Goal: Find specific page/section: Find specific page/section

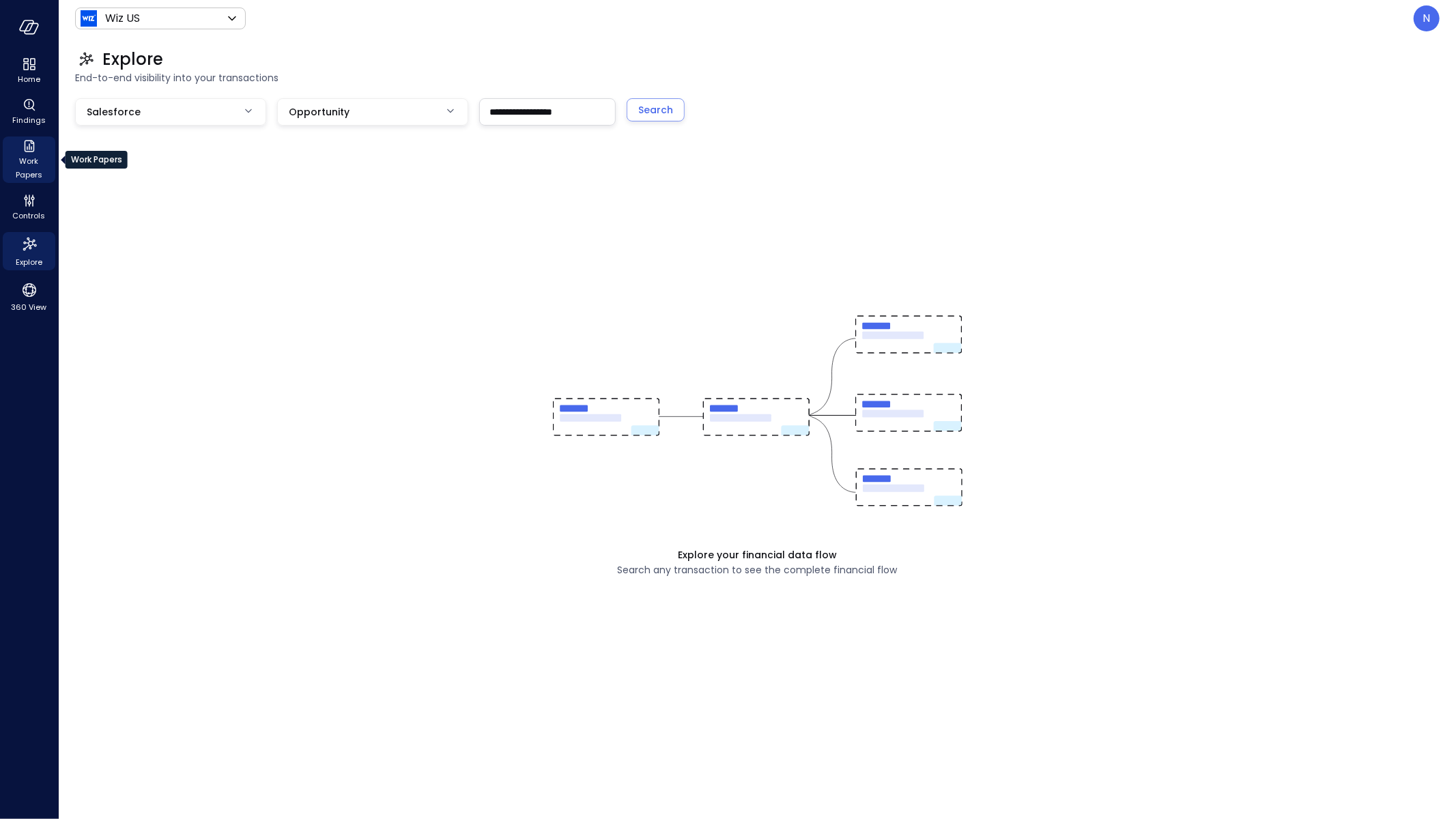
click at [31, 166] on span "Work Papers" at bounding box center [29, 167] width 42 height 27
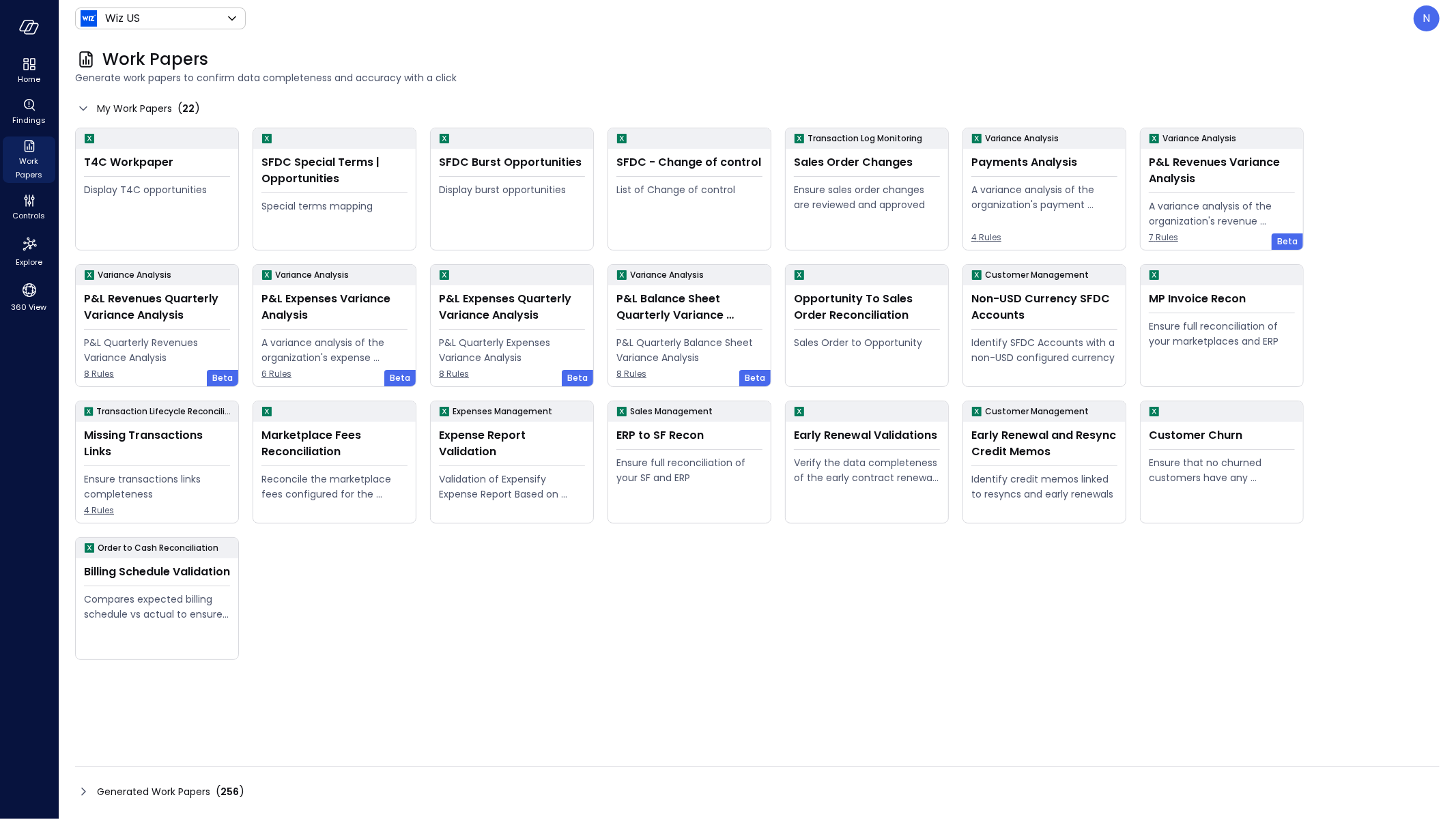
click at [81, 793] on icon at bounding box center [83, 792] width 17 height 17
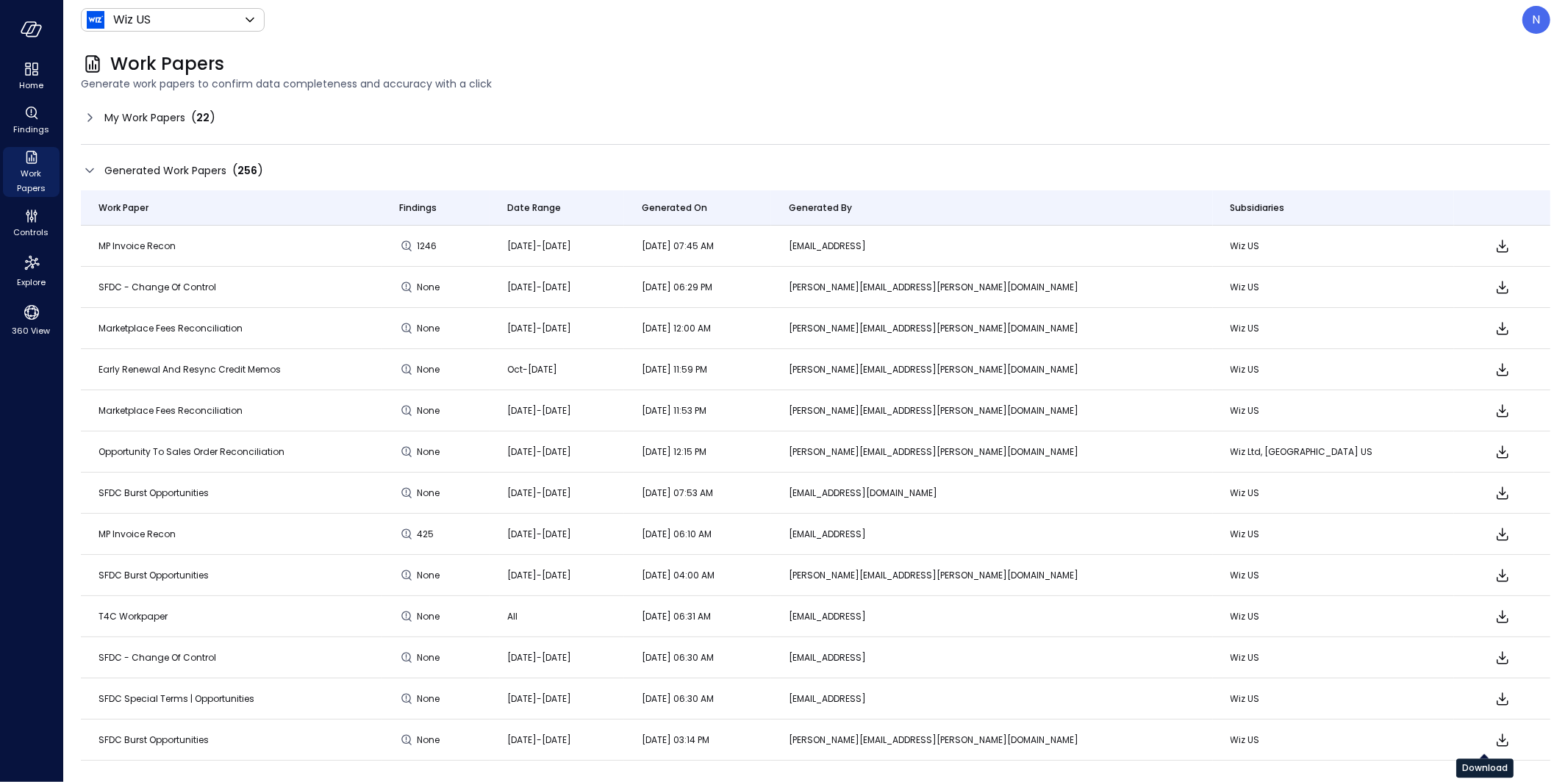
click at [1494, 736] on icon "Download" at bounding box center [1503, 740] width 18 height 18
drag, startPoint x: 238, startPoint y: 575, endPoint x: 479, endPoint y: 571, distance: 241.0
click at [416, 579] on td "None" at bounding box center [435, 575] width 108 height 41
click at [1496, 576] on icon "Download" at bounding box center [1502, 575] width 12 height 13
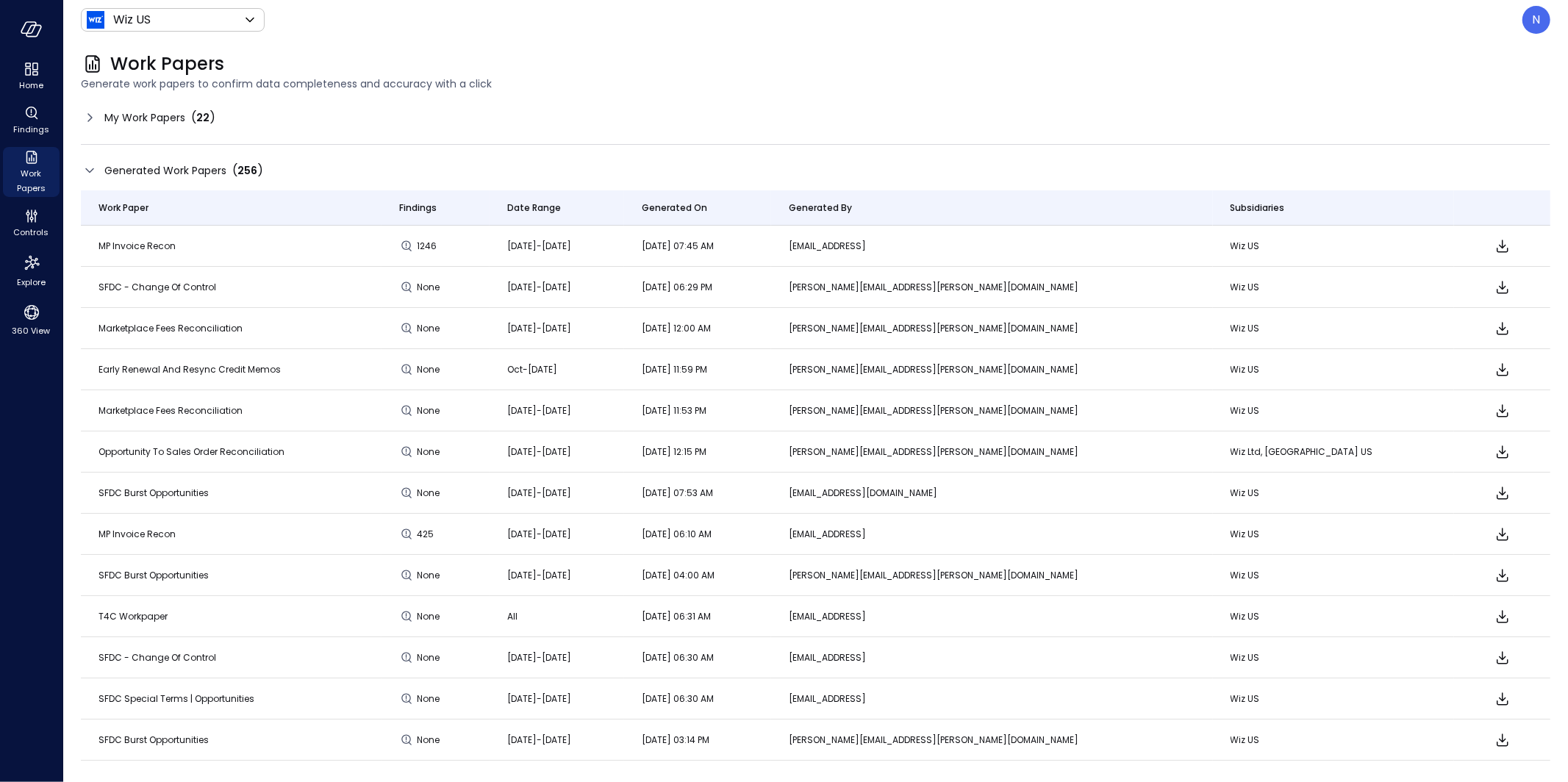
drag, startPoint x: 541, startPoint y: 572, endPoint x: 685, endPoint y: 580, distance: 144.2
click at [625, 580] on td "[DATE]-[DATE]" at bounding box center [556, 575] width 134 height 41
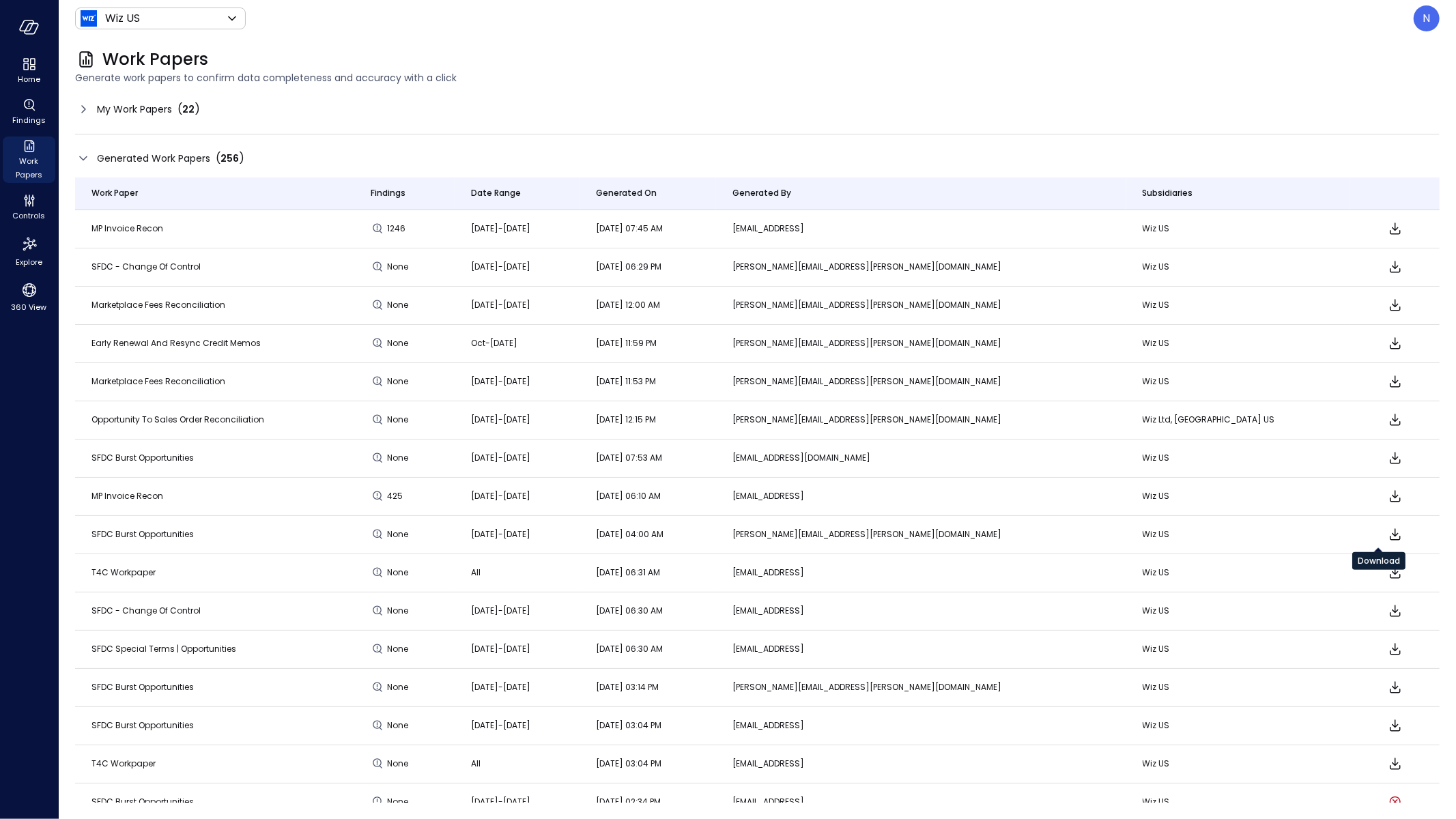
click at [1387, 533] on icon "Download" at bounding box center [1395, 535] width 17 height 17
click at [1387, 689] on icon "Download" at bounding box center [1395, 687] width 17 height 17
click at [280, 539] on td "SFDC Burst Opportunities" at bounding box center [215, 535] width 280 height 38
click at [1366, 454] on div at bounding box center [1394, 459] width 57 height 17
click at [1389, 457] on icon "Download" at bounding box center [1394, 458] width 11 height 12
